Goal: Task Accomplishment & Management: Manage account settings

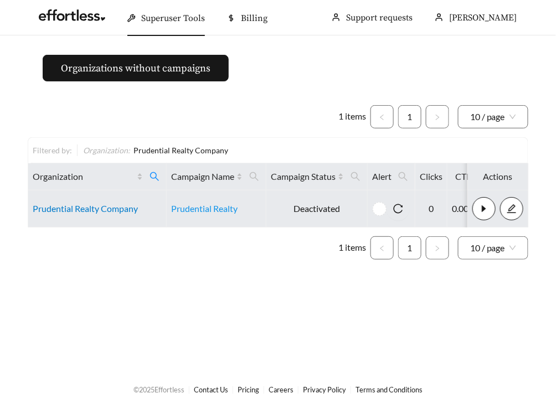
click at [96, 209] on link "Prudential Realty Company" at bounding box center [85, 208] width 105 height 11
click at [83, 210] on link "Prudential Realty Company" at bounding box center [85, 208] width 105 height 11
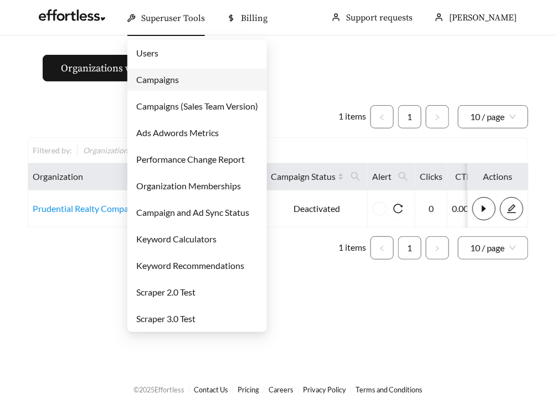
click at [158, 48] on link "Users" at bounding box center [147, 53] width 22 height 11
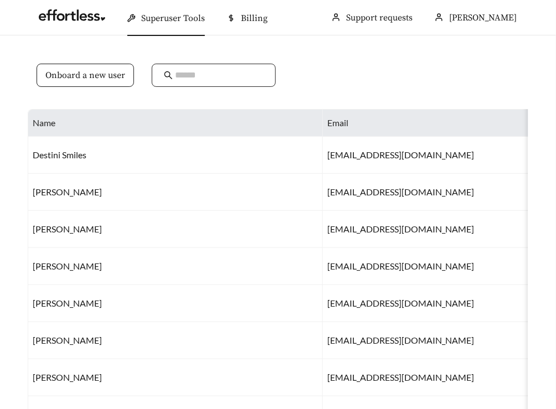
click at [181, 75] on input "text" at bounding box center [219, 75] width 89 height 13
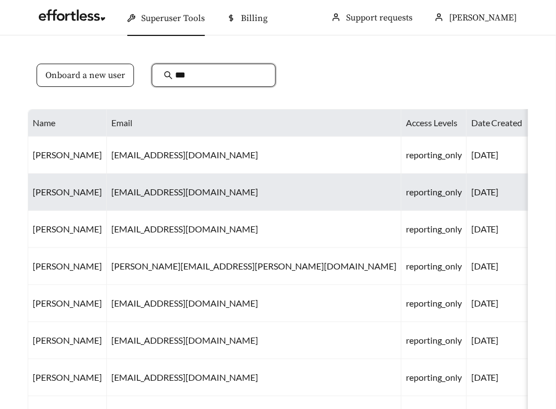
type input "***"
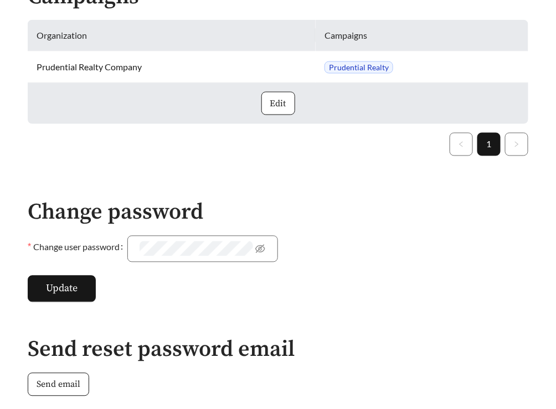
scroll to position [668, 0]
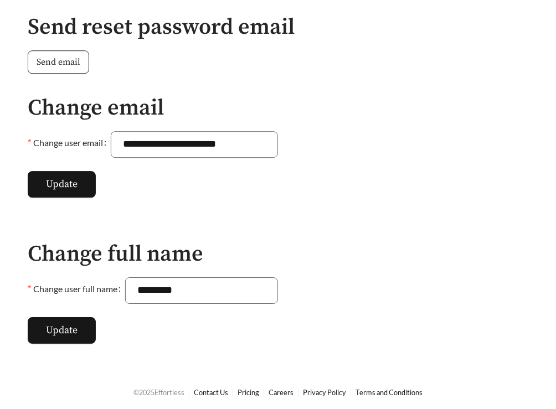
click at [65, 66] on span "Send email" at bounding box center [59, 61] width 44 height 13
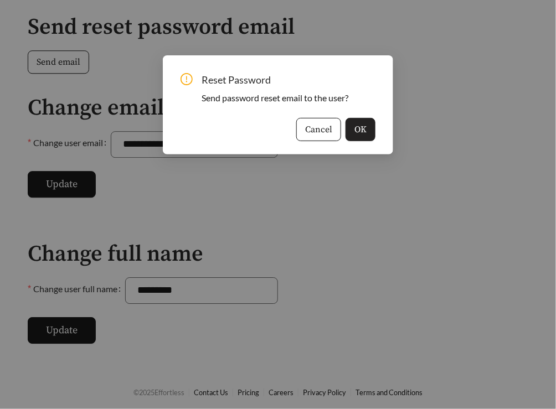
click at [355, 129] on span "OK" at bounding box center [361, 129] width 12 height 13
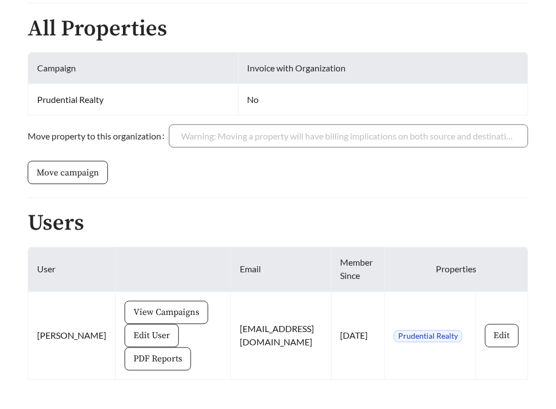
scroll to position [266, 0]
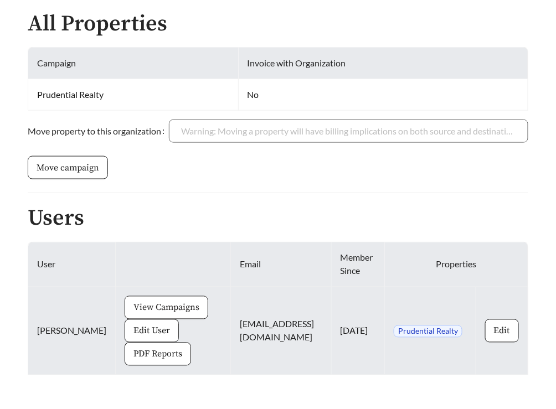
click at [134, 303] on span "View Campaigns" at bounding box center [167, 307] width 66 height 13
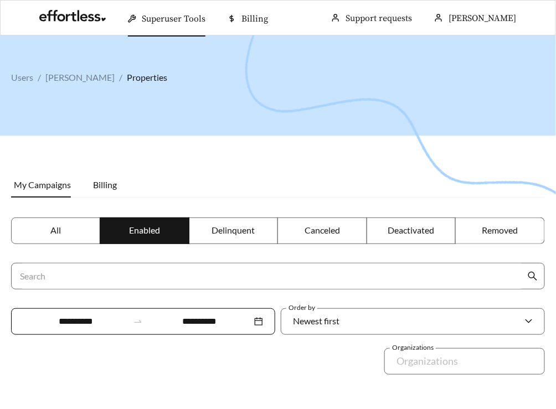
click at [54, 243] on label "All" at bounding box center [55, 231] width 89 height 27
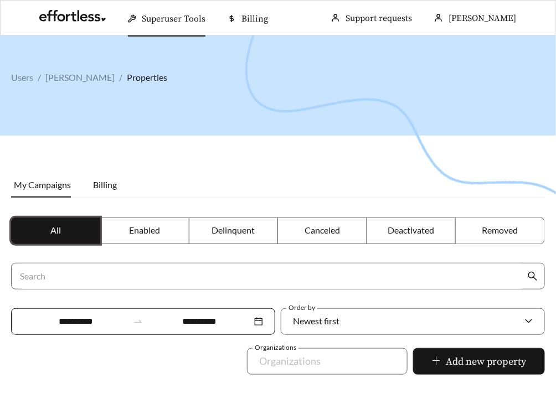
scroll to position [216, 0]
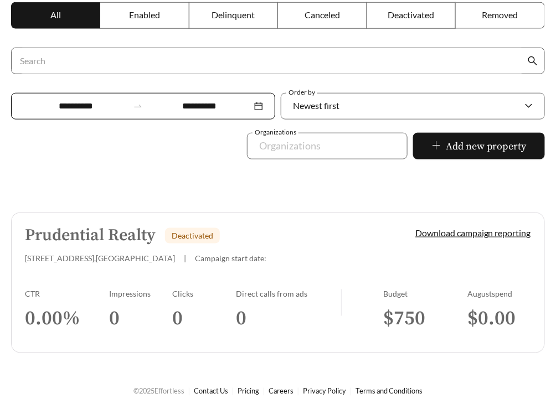
click at [81, 279] on link "Prudential Realty Deactivated [STREET_ADDRESS] | Campaign start date: Download …" at bounding box center [278, 283] width 534 height 141
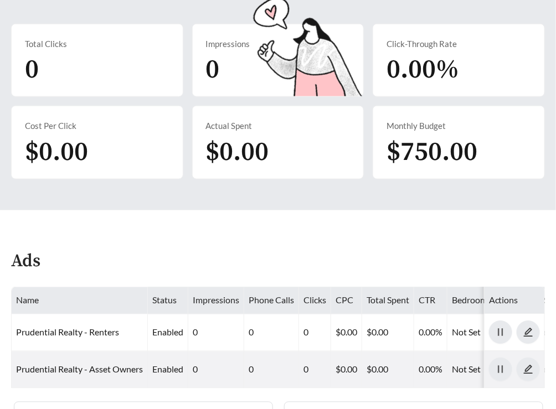
scroll to position [480, 0]
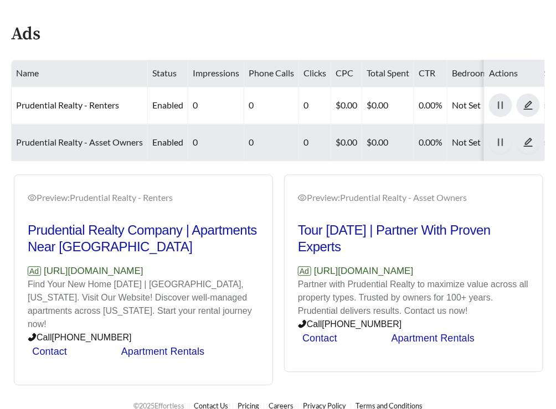
click at [72, 141] on link "Prudential Realty - Asset Owners" at bounding box center [79, 142] width 127 height 11
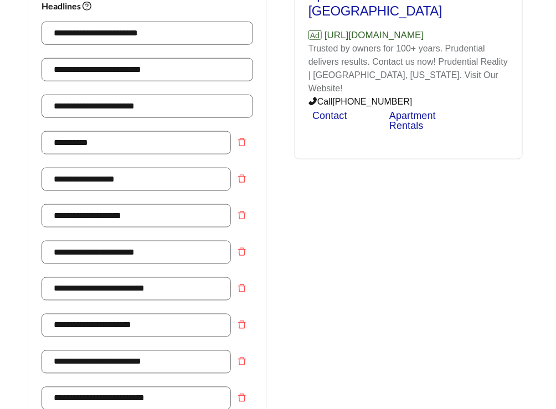
scroll to position [214, 0]
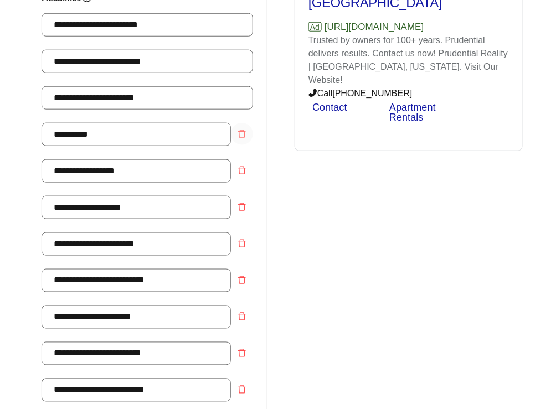
click at [247, 132] on span "delete" at bounding box center [242, 134] width 21 height 9
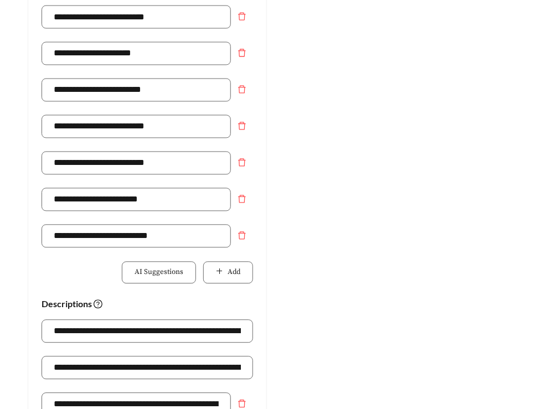
scroll to position [889, 0]
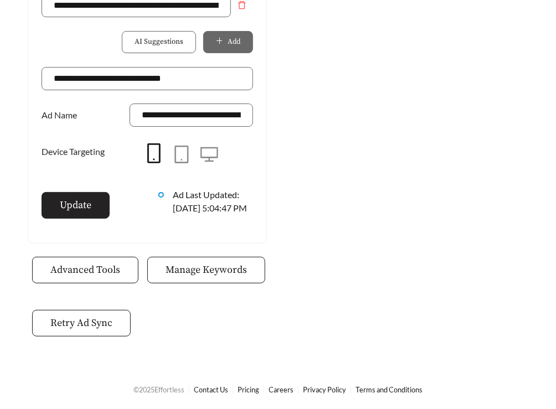
click at [78, 200] on button "Update" at bounding box center [76, 205] width 68 height 27
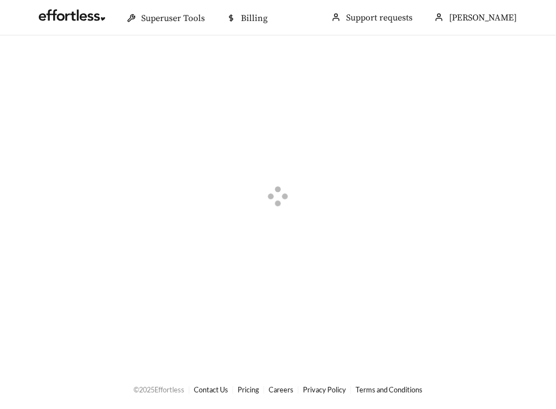
scroll to position [266, 0]
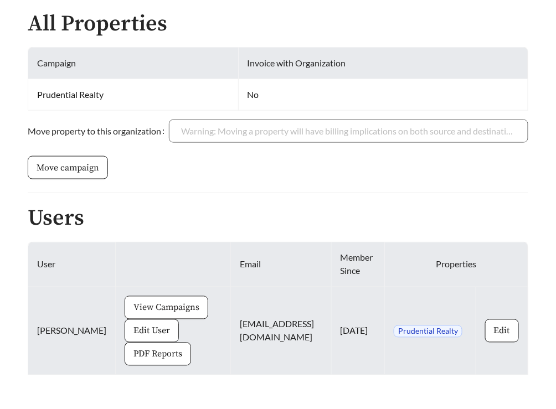
click at [143, 308] on span "View Campaigns" at bounding box center [167, 307] width 66 height 13
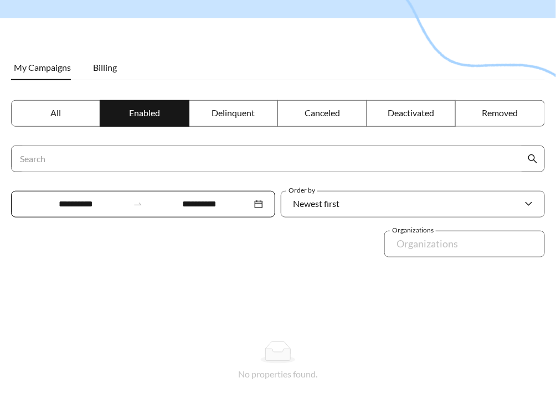
scroll to position [160, 0]
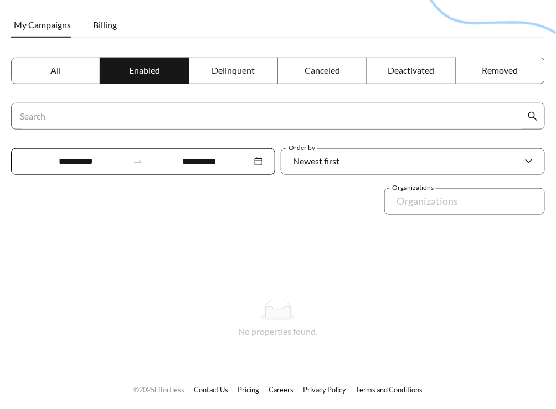
click at [43, 64] on label "All" at bounding box center [55, 71] width 89 height 27
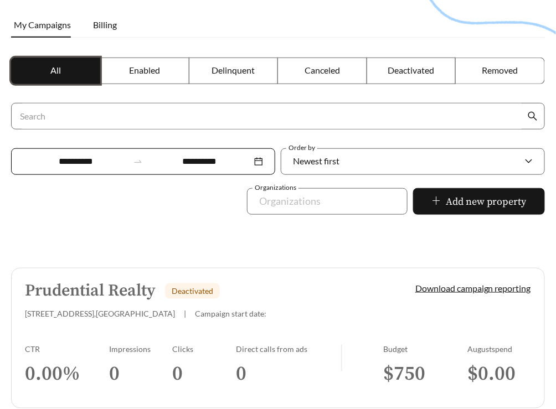
scroll to position [216, 0]
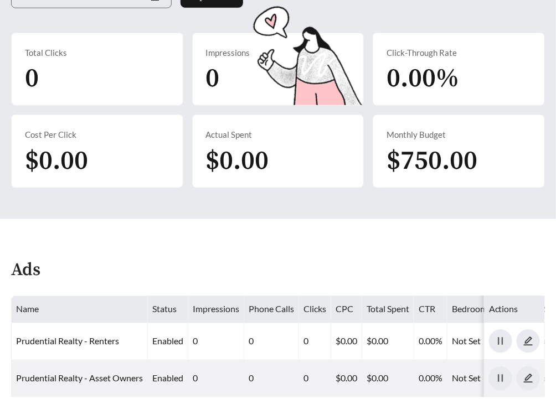
scroll to position [480, 0]
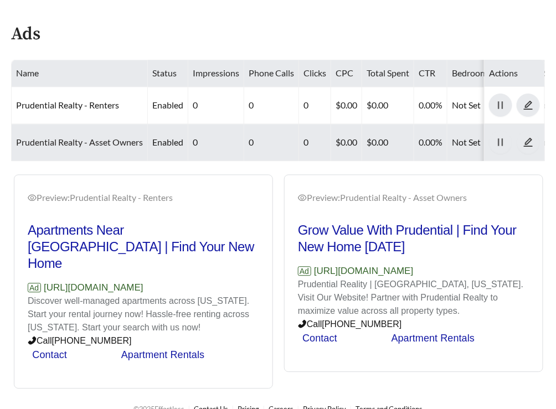
click at [60, 138] on link "Prudential Realty - Asset Owners" at bounding box center [79, 142] width 127 height 11
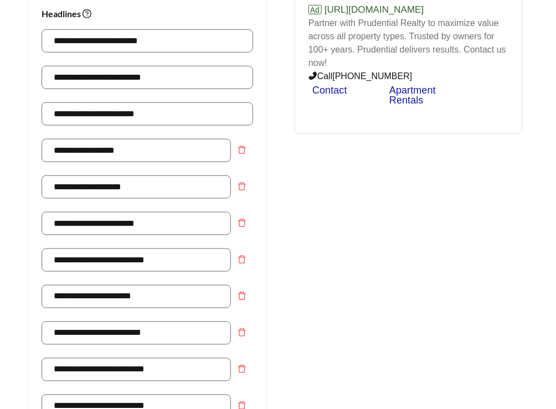
scroll to position [197, 0]
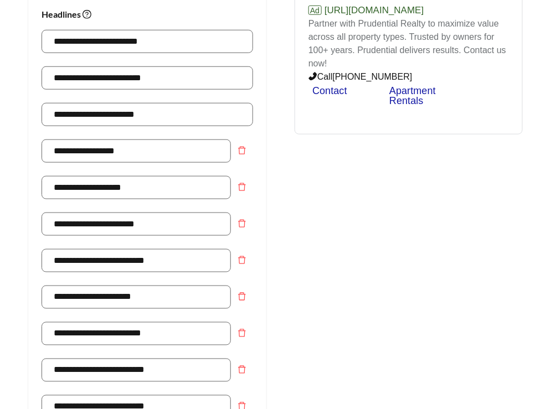
scroll to position [480, 0]
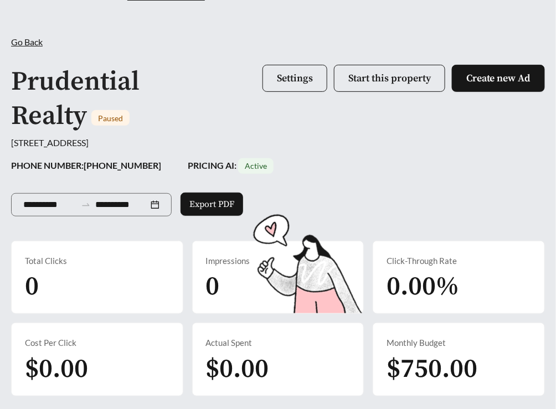
scroll to position [480, 0]
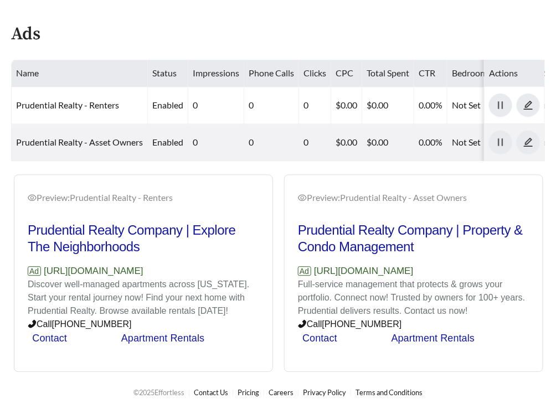
drag, startPoint x: 43, startPoint y: 269, endPoint x: 200, endPoint y: 266, distance: 157.4
click at [199, 267] on p "Ad https://www.prudentialrealty.com" at bounding box center [144, 272] width 232 height 14
copy p "[URL][DOMAIN_NAME]"
click at [209, 279] on div "Preview: Prudential Realty - Renters Prudential Realty Company | Explore The Ne…" at bounding box center [278, 274] width 541 height 198
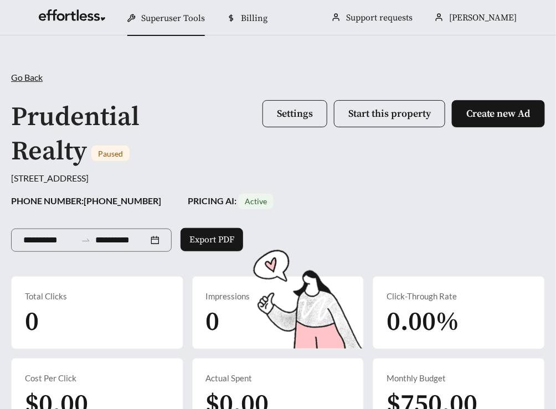
scroll to position [480, 0]
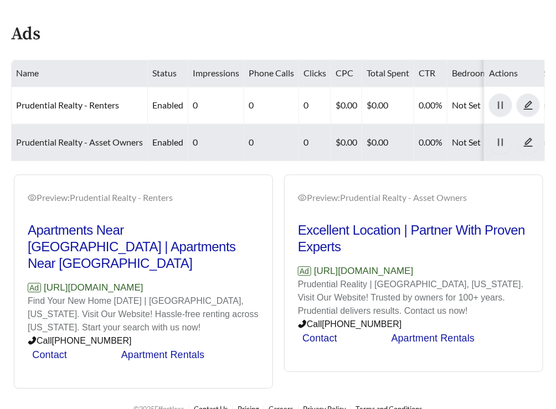
click at [62, 140] on link "Prudential Realty - Asset Owners" at bounding box center [79, 142] width 127 height 11
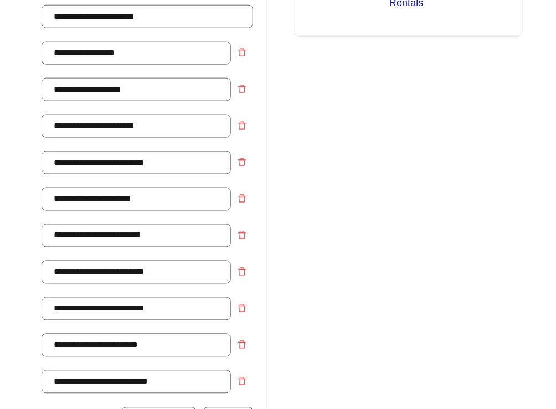
scroll to position [296, 0]
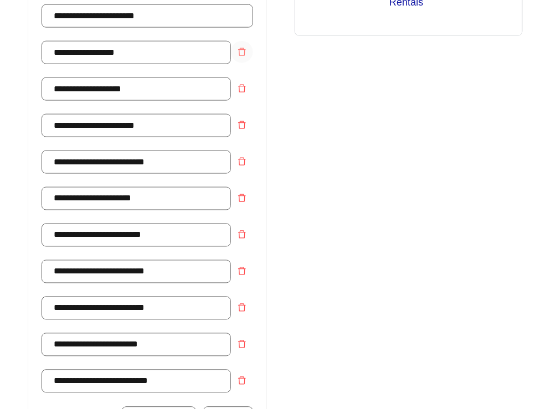
click at [244, 51] on icon "delete" at bounding box center [242, 52] width 9 height 9
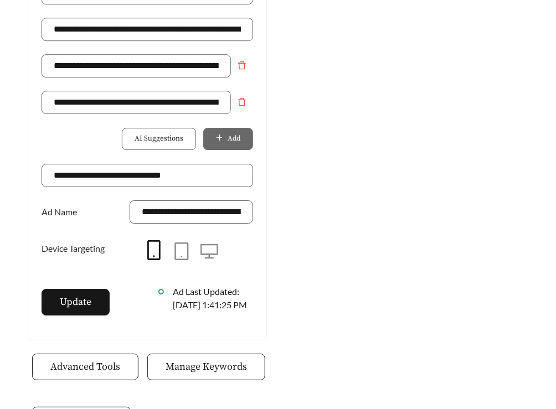
scroll to position [852, 0]
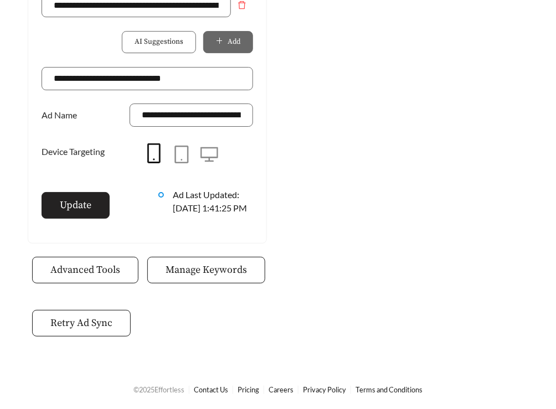
click at [66, 198] on span "Update" at bounding box center [76, 205] width 32 height 15
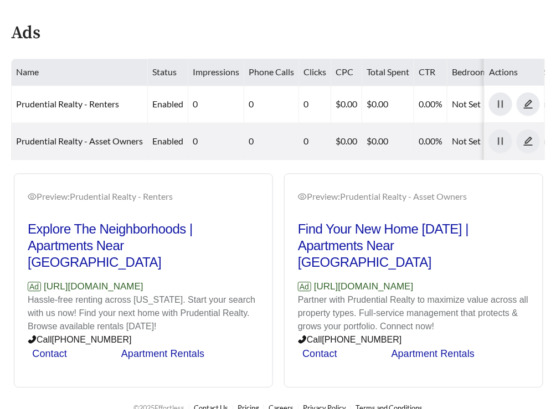
scroll to position [480, 0]
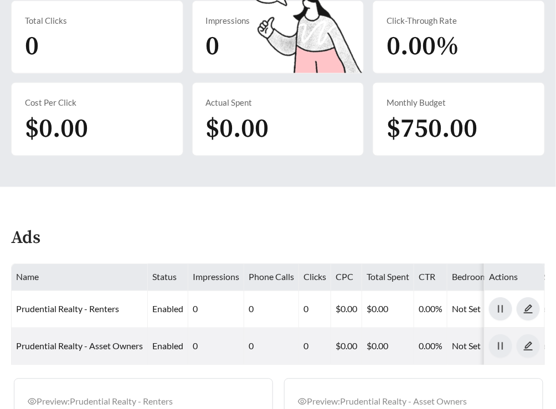
scroll to position [480, 0]
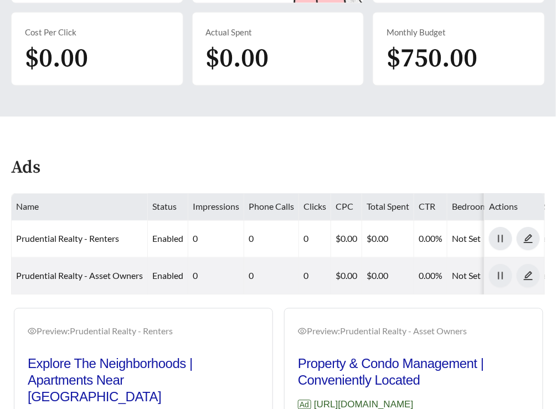
scroll to position [480, 0]
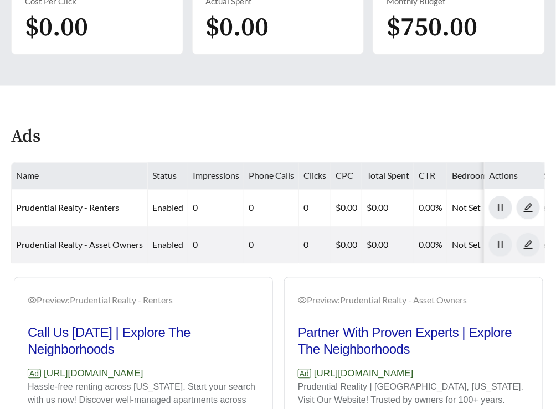
scroll to position [480, 0]
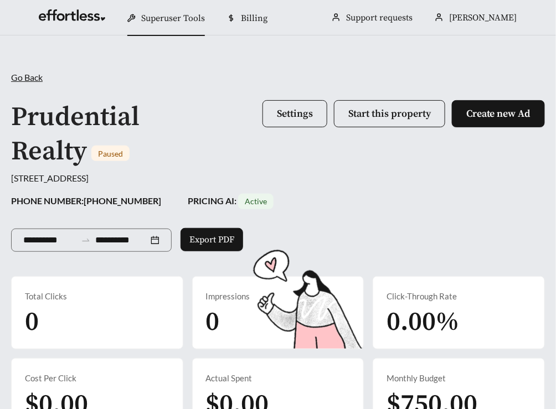
scroll to position [480, 0]
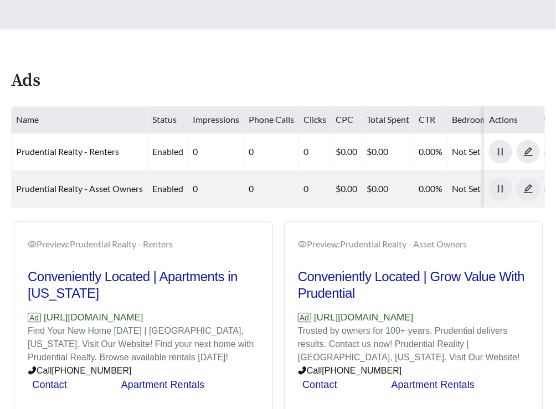
scroll to position [480, 0]
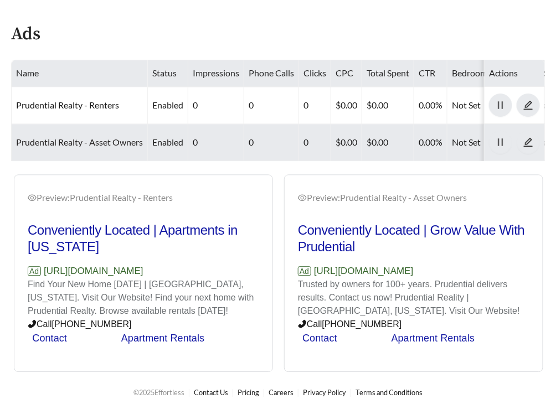
click at [37, 139] on link "Prudential Realty - Asset Owners" at bounding box center [79, 142] width 127 height 11
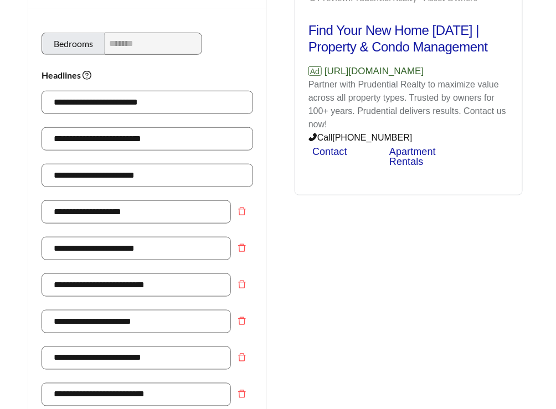
scroll to position [192, 0]
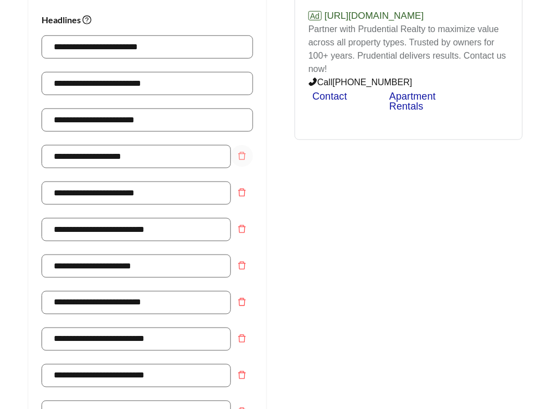
click at [245, 155] on icon "delete" at bounding box center [242, 156] width 8 height 8
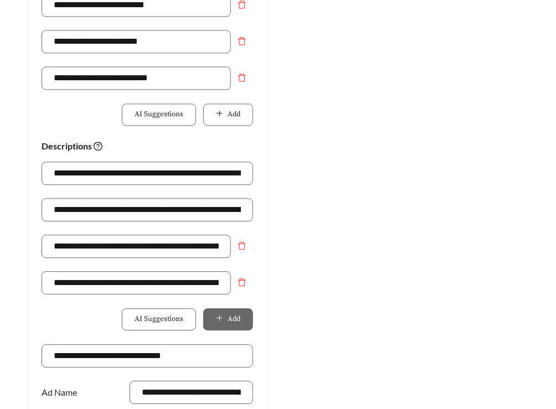
scroll to position [533, 0]
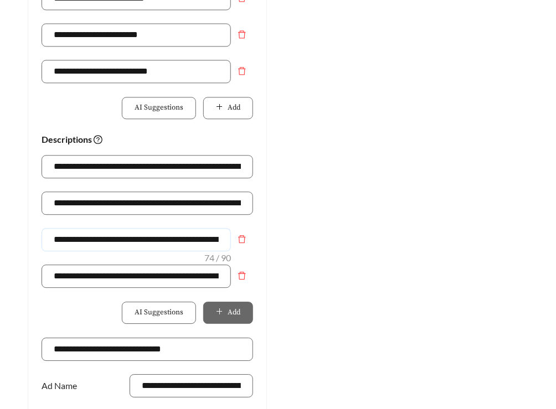
drag, startPoint x: 151, startPoint y: 239, endPoint x: 39, endPoint y: 238, distance: 111.9
click at [39, 238] on div "**********" at bounding box center [147, 62] width 238 height 903
click at [227, 100] on button "Add" at bounding box center [228, 108] width 50 height 22
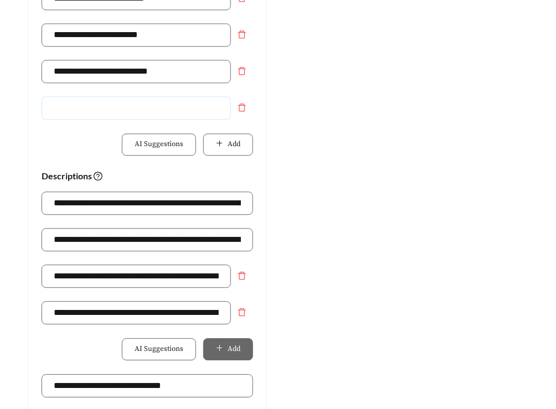
click at [173, 106] on input "text" at bounding box center [136, 107] width 189 height 23
paste input "**********"
click at [75, 106] on input "**********" at bounding box center [136, 107] width 189 height 23
click at [106, 107] on input "**********" at bounding box center [136, 107] width 189 height 23
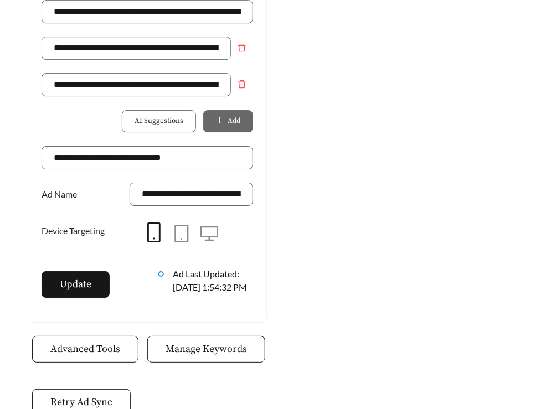
scroll to position [809, 0]
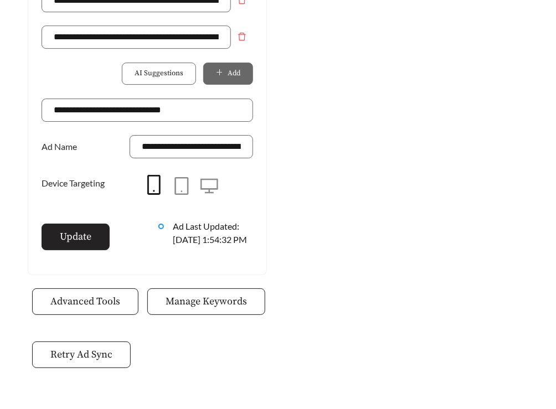
type input "**********"
click at [68, 237] on span "Update" at bounding box center [76, 236] width 32 height 15
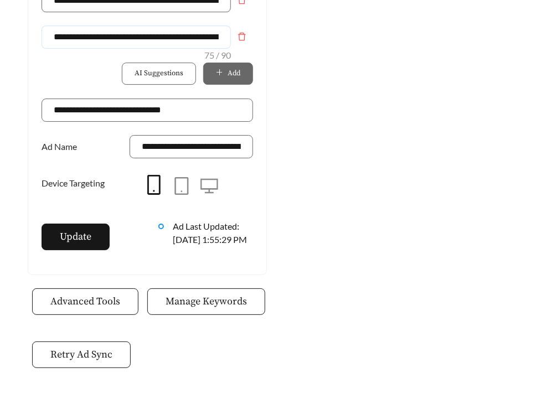
drag, startPoint x: 145, startPoint y: 37, endPoint x: 42, endPoint y: 37, distance: 103.0
click at [42, 37] on input "**********" at bounding box center [136, 36] width 189 height 23
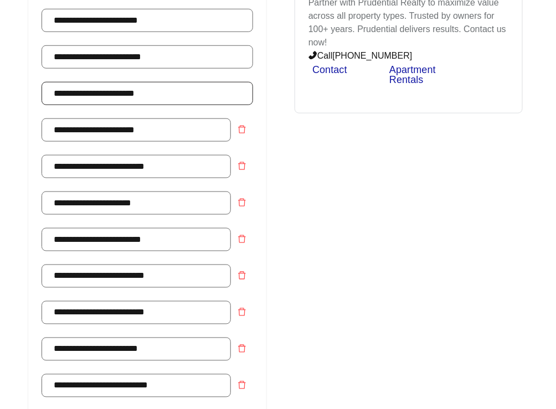
scroll to position [216, 0]
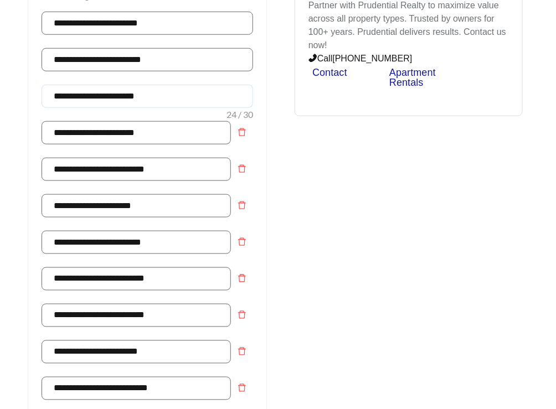
drag, startPoint x: 170, startPoint y: 94, endPoint x: 33, endPoint y: 94, distance: 137.4
click at [33, 94] on div "**********" at bounding box center [147, 399] width 238 height 940
paste input "text"
click at [50, 94] on input "**********" at bounding box center [148, 96] width 212 height 23
type input "**********"
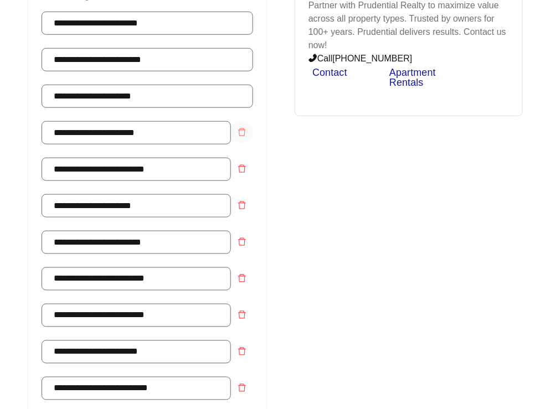
click at [247, 131] on icon "delete" at bounding box center [242, 132] width 9 height 9
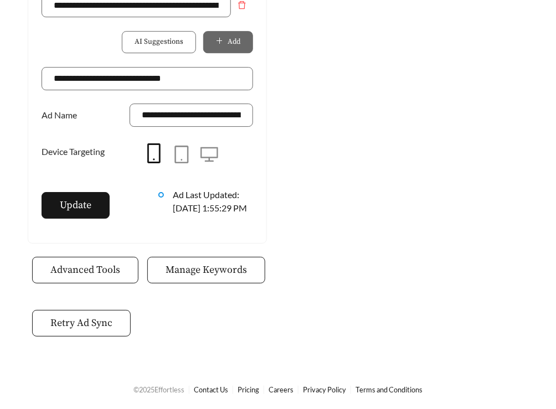
scroll to position [779, 0]
click at [77, 198] on span "Update" at bounding box center [76, 205] width 32 height 15
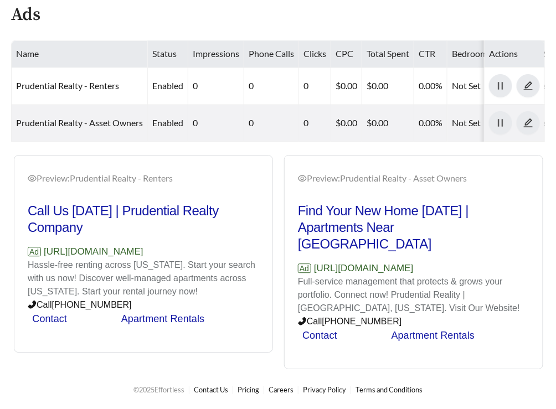
scroll to position [480, 0]
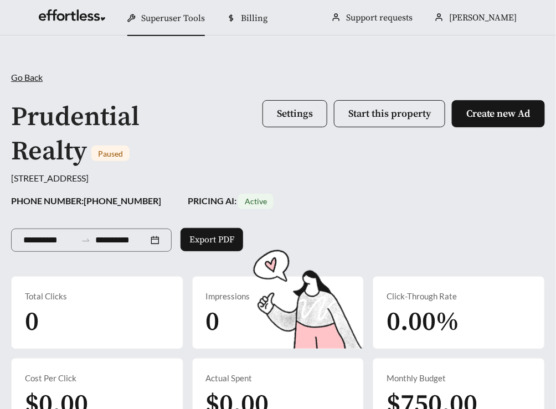
scroll to position [480, 0]
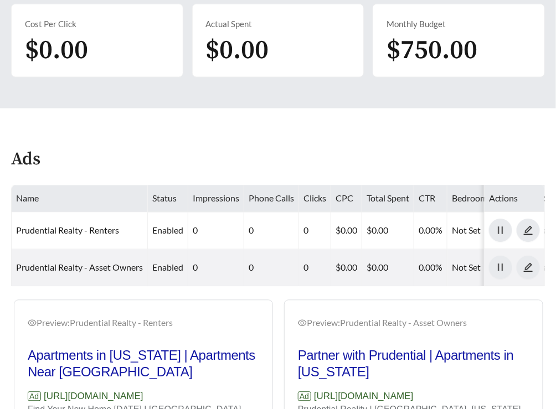
scroll to position [480, 0]
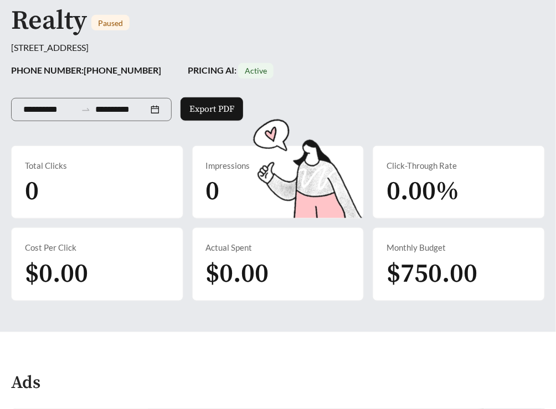
scroll to position [480, 0]
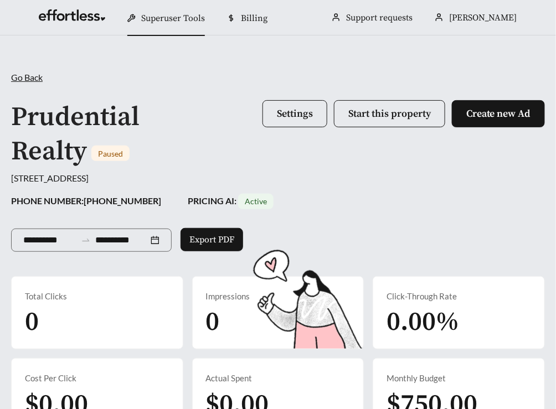
scroll to position [480, 0]
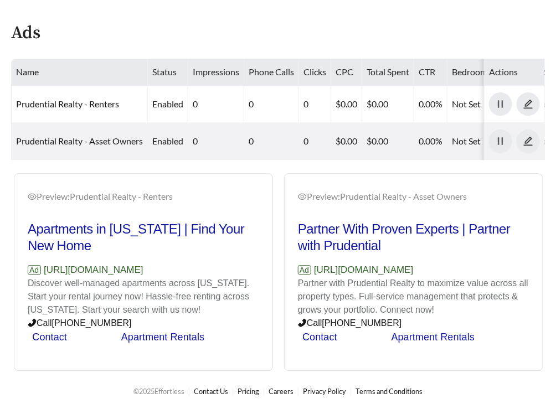
scroll to position [480, 0]
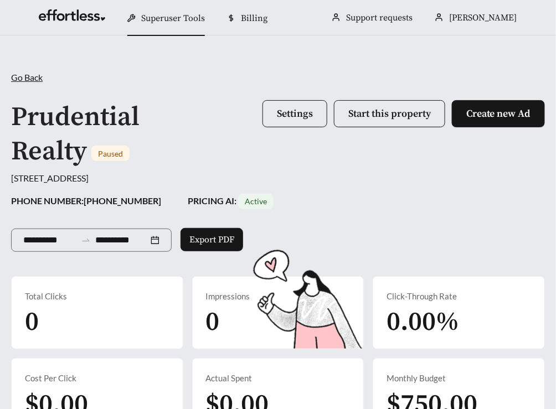
scroll to position [480, 0]
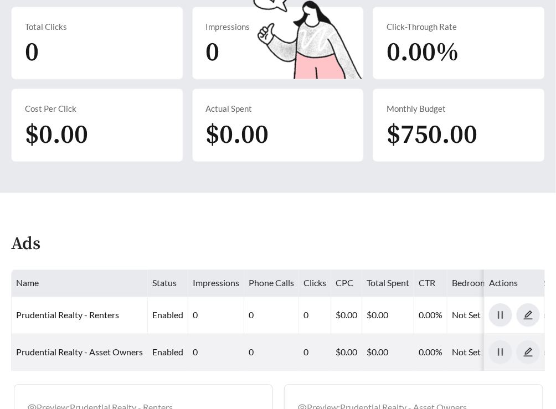
scroll to position [480, 0]
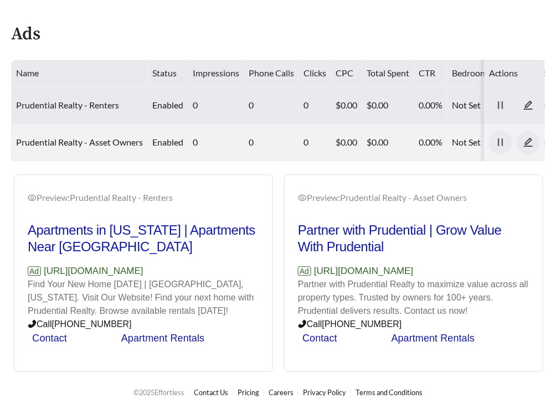
click at [49, 105] on link "Prudential Realty - Renters" at bounding box center [67, 105] width 103 height 11
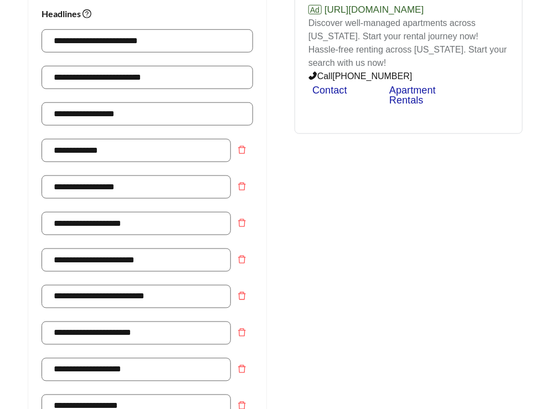
scroll to position [198, 0]
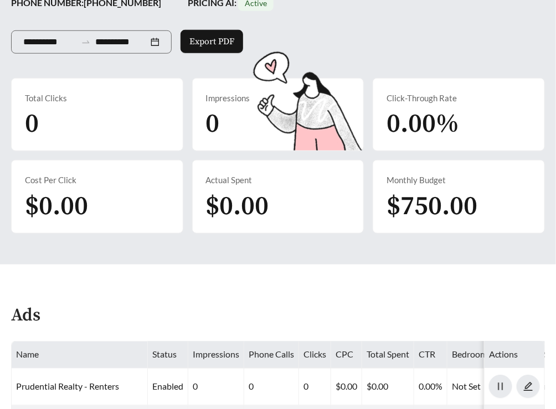
scroll to position [480, 0]
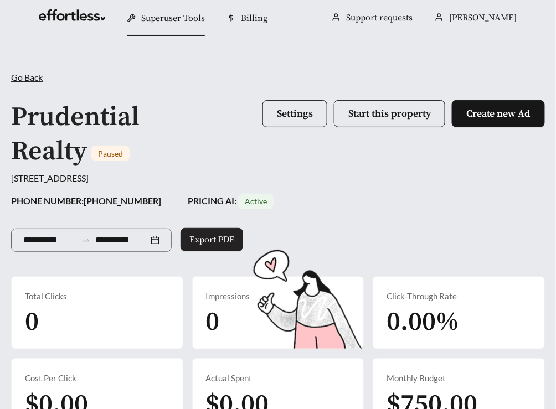
scroll to position [480, 0]
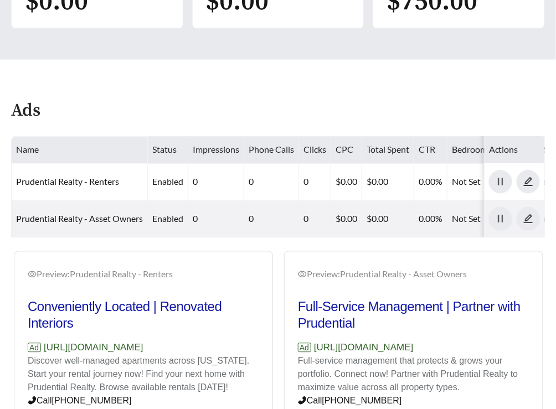
scroll to position [480, 0]
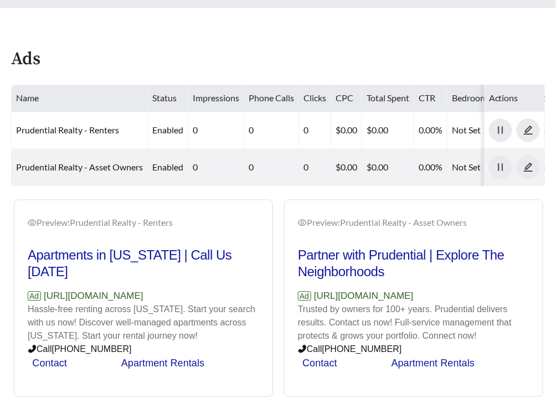
scroll to position [480, 0]
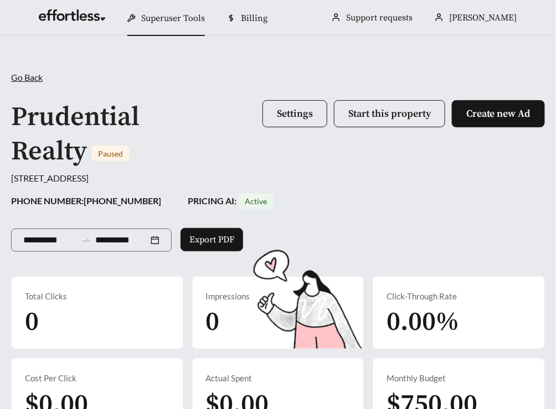
scroll to position [480, 0]
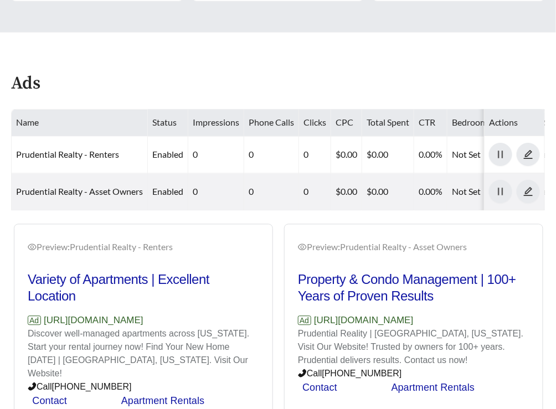
scroll to position [480, 0]
